Goal: Task Accomplishment & Management: Use online tool/utility

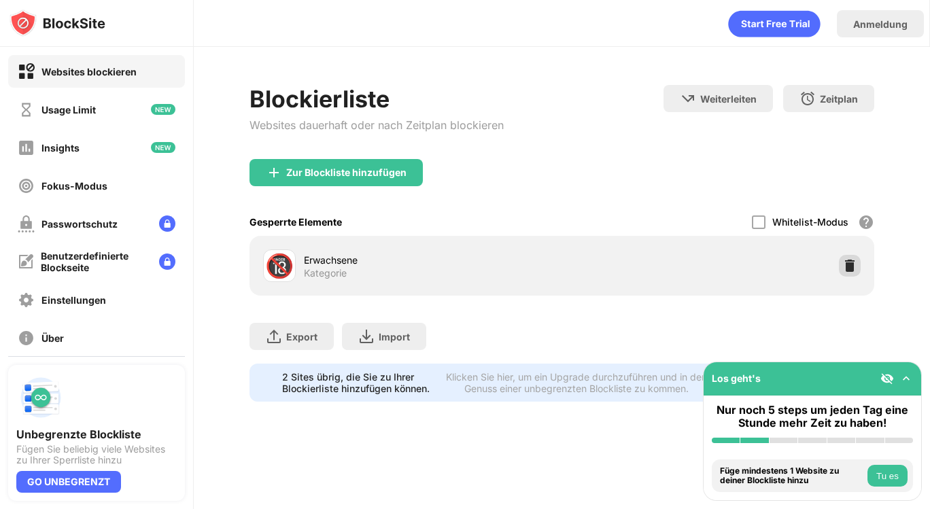
click at [849, 265] on img at bounding box center [850, 266] width 14 height 14
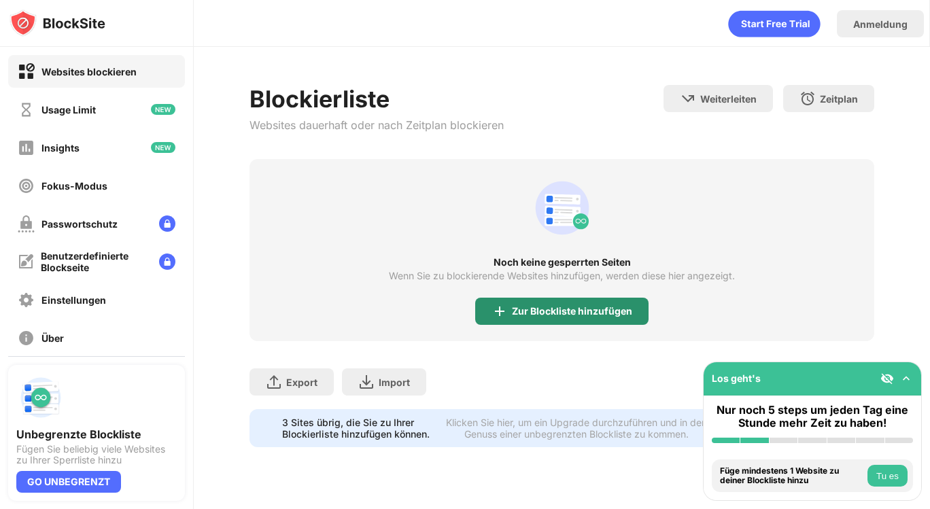
click at [538, 295] on div "Noch keine gesperrten Seiten Wenn Sie zu blockierende Websites hinzufügen, werd…" at bounding box center [561, 250] width 625 height 182
click at [537, 306] on div "Zur Blockliste hinzufügen" at bounding box center [572, 311] width 120 height 11
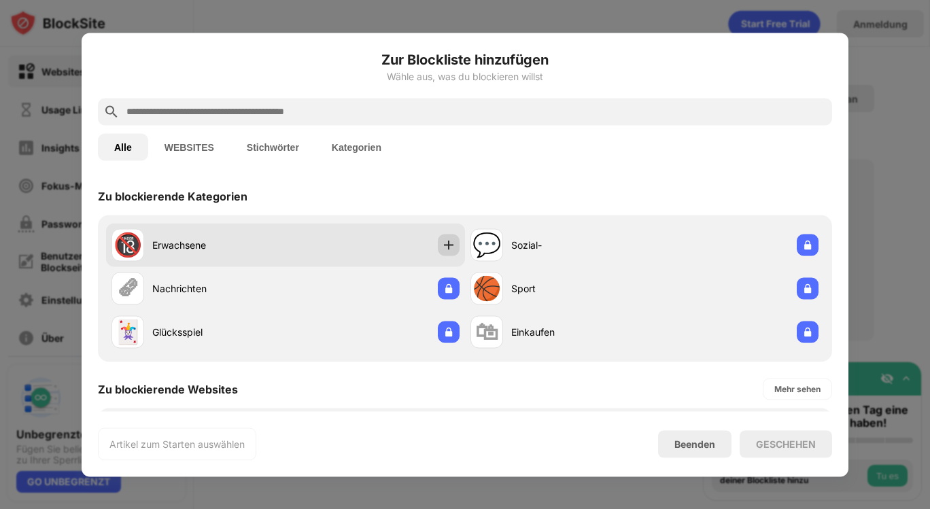
click at [451, 251] on div at bounding box center [449, 245] width 22 height 22
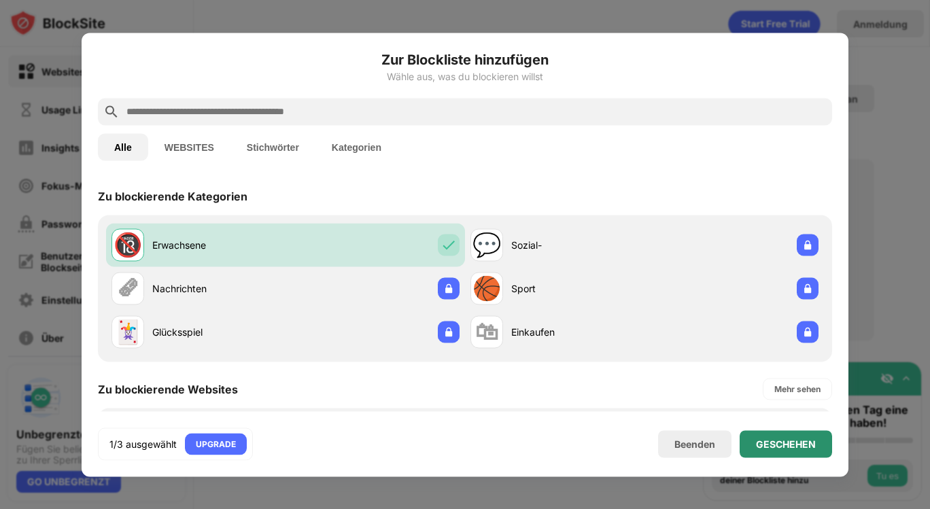
click at [762, 441] on div "GESCHEHEN" at bounding box center [786, 443] width 60 height 11
